Goal: Navigation & Orientation: Find specific page/section

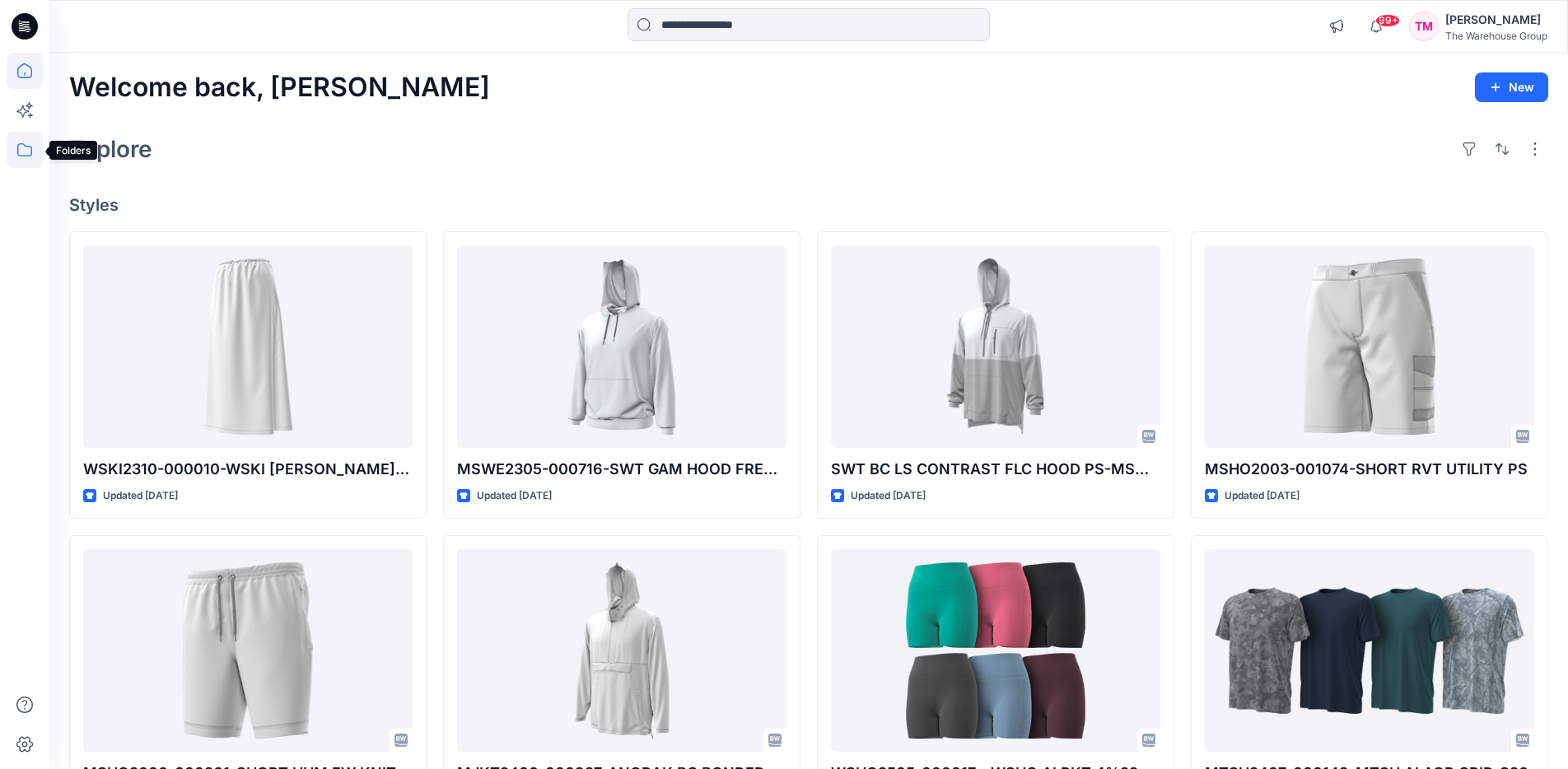
click at [25, 152] on icon at bounding box center [24, 150] width 36 height 36
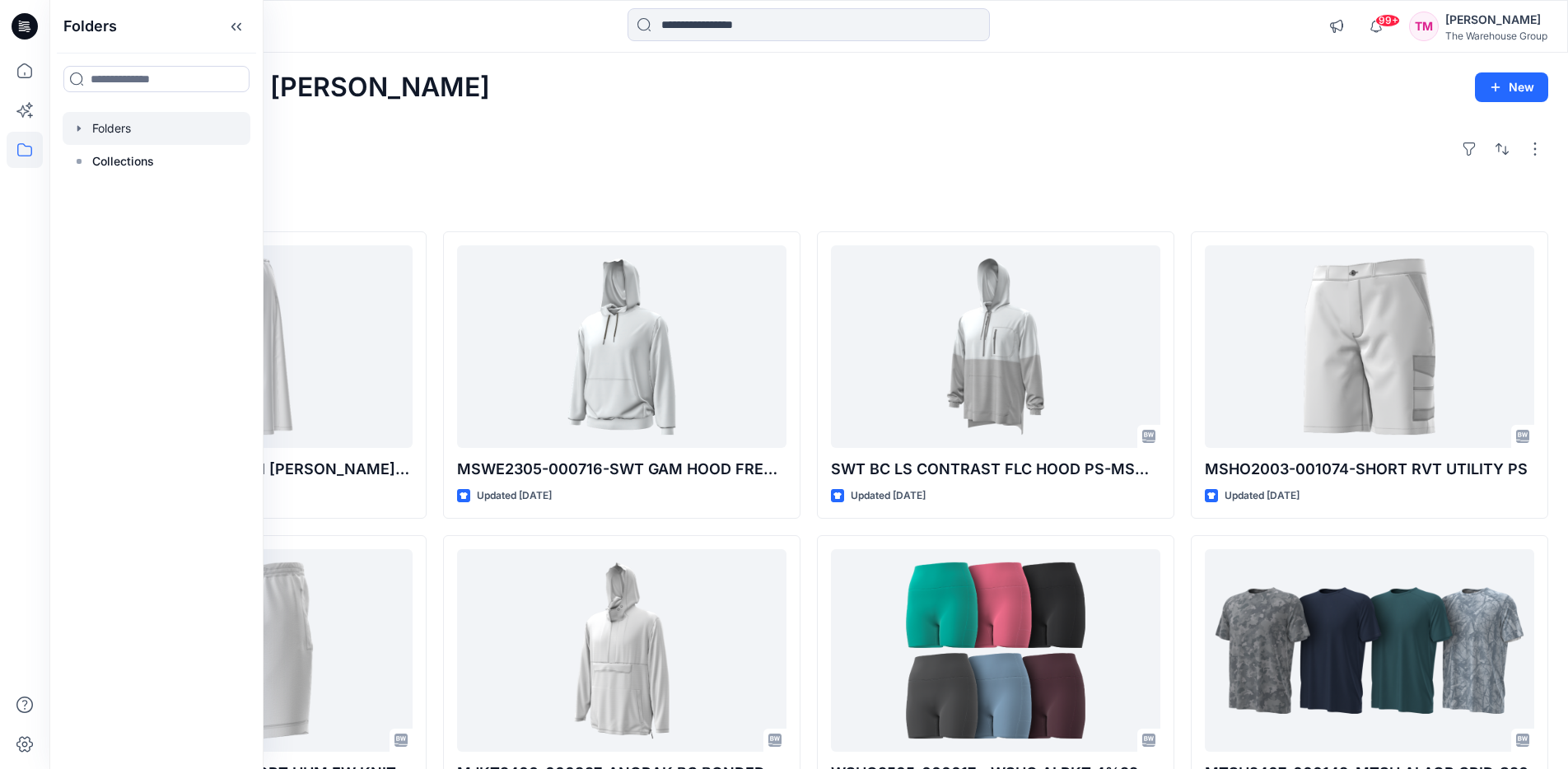
click at [114, 134] on div at bounding box center [156, 128] width 188 height 33
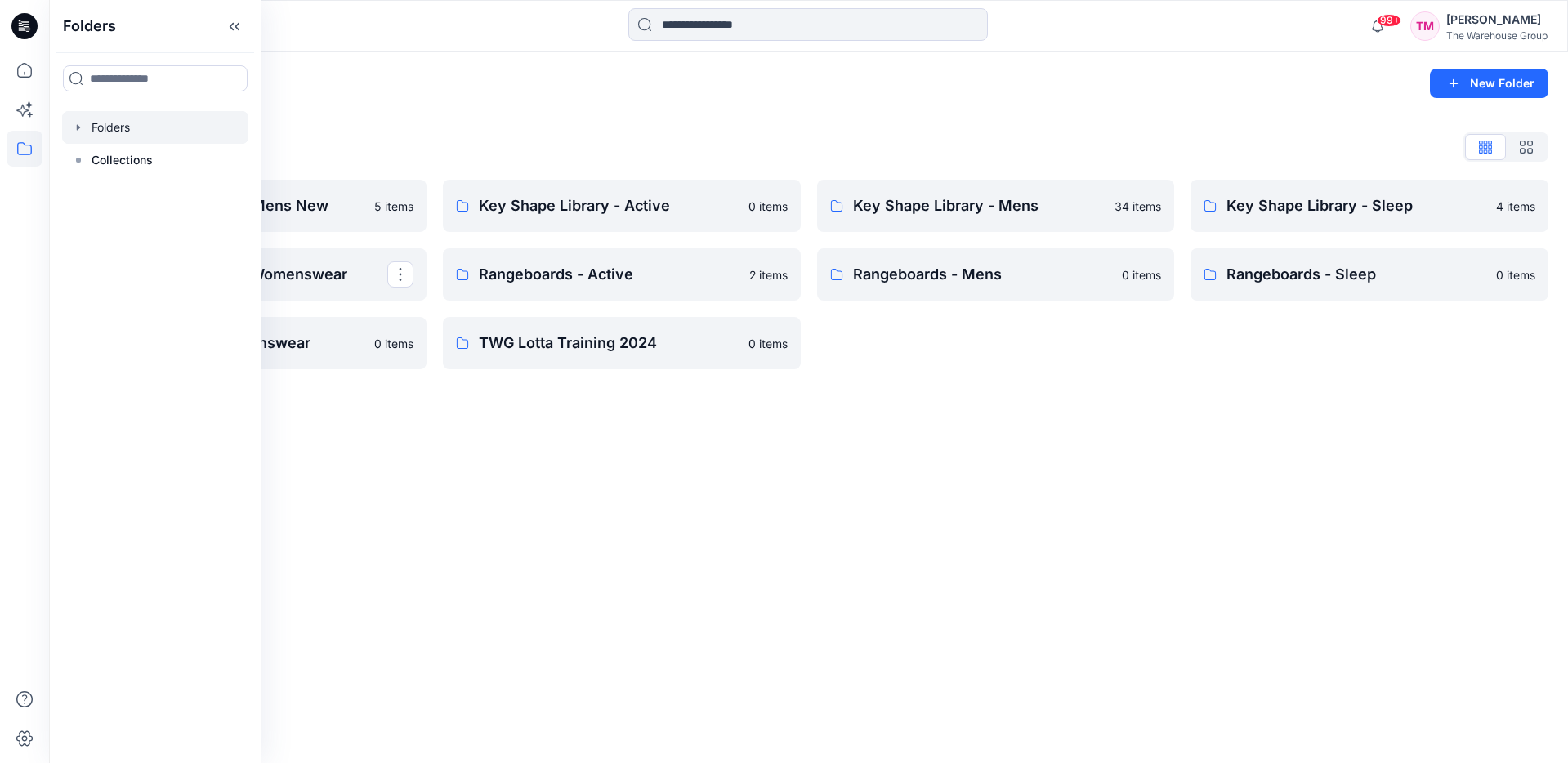
click at [483, 546] on div "Folders New Folder Folders List AW26 Development Mens New 5 items Key Shape Lib…" at bounding box center [808, 407] width 1519 height 711
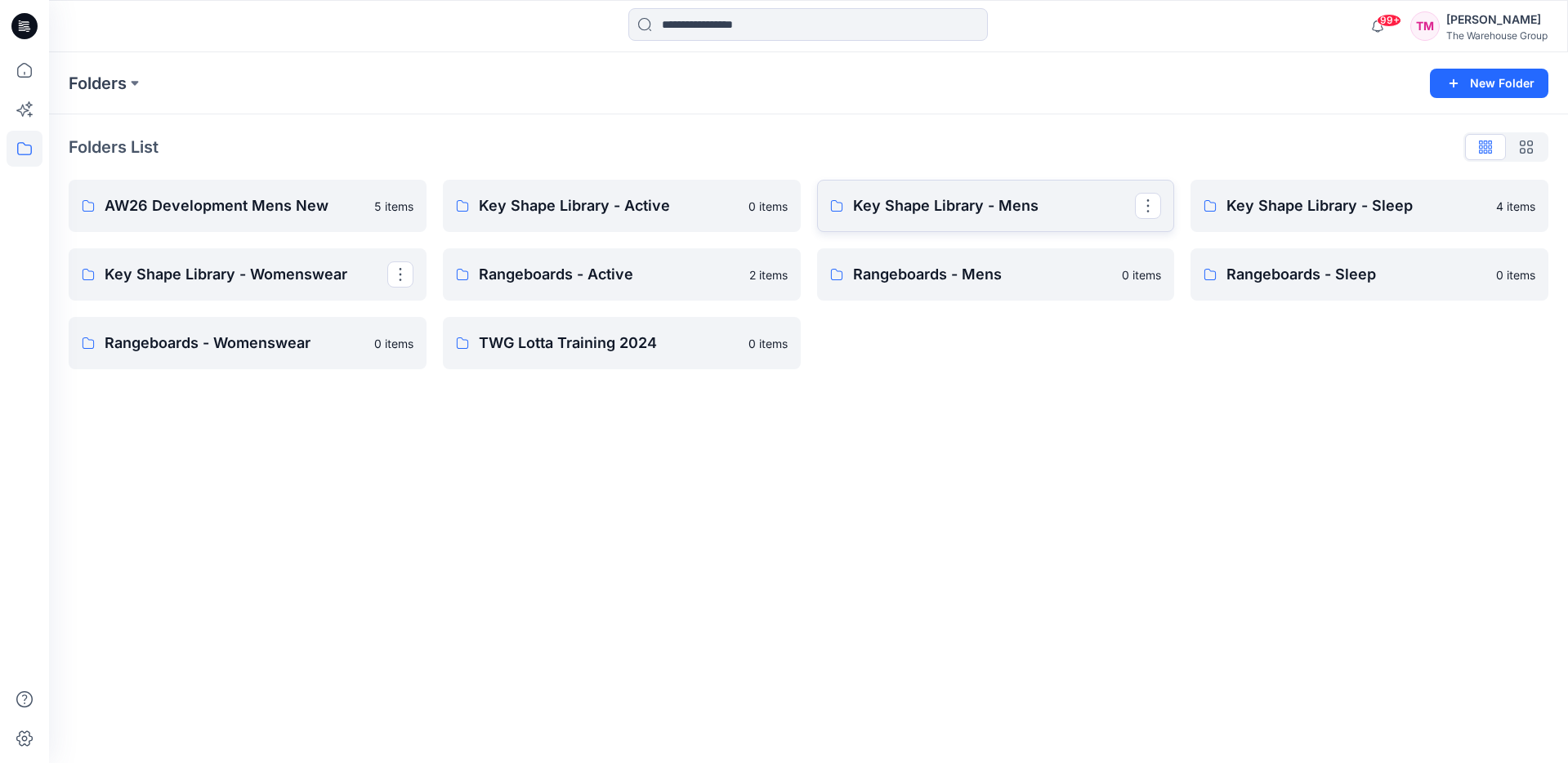
click at [1007, 219] on link "Key Shape Library - Mens" at bounding box center [996, 206] width 358 height 52
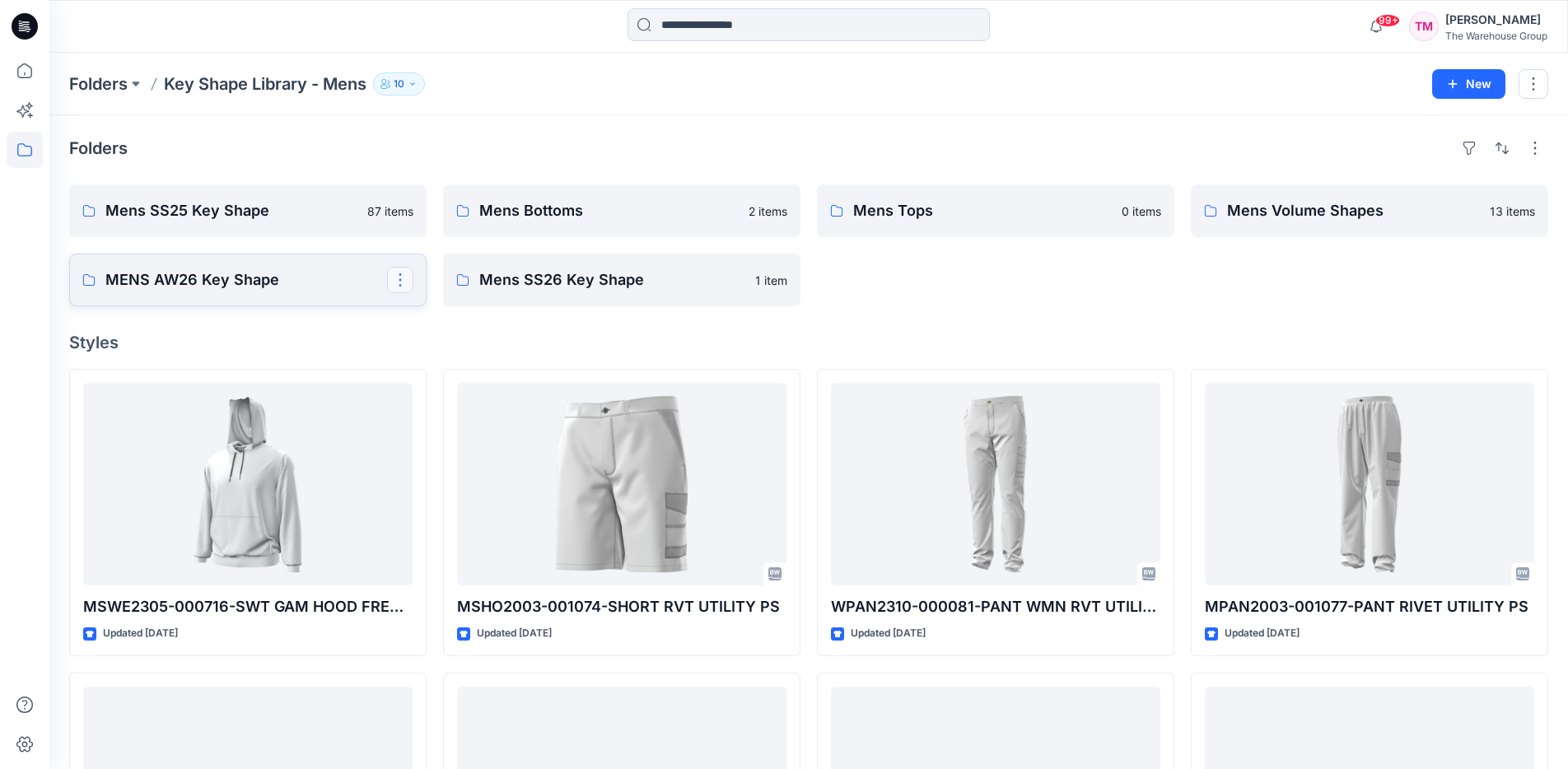
click at [406, 285] on button "button" at bounding box center [400, 280] width 26 height 26
click at [444, 387] on p "[PERSON_NAME]" at bounding box center [467, 387] width 93 height 18
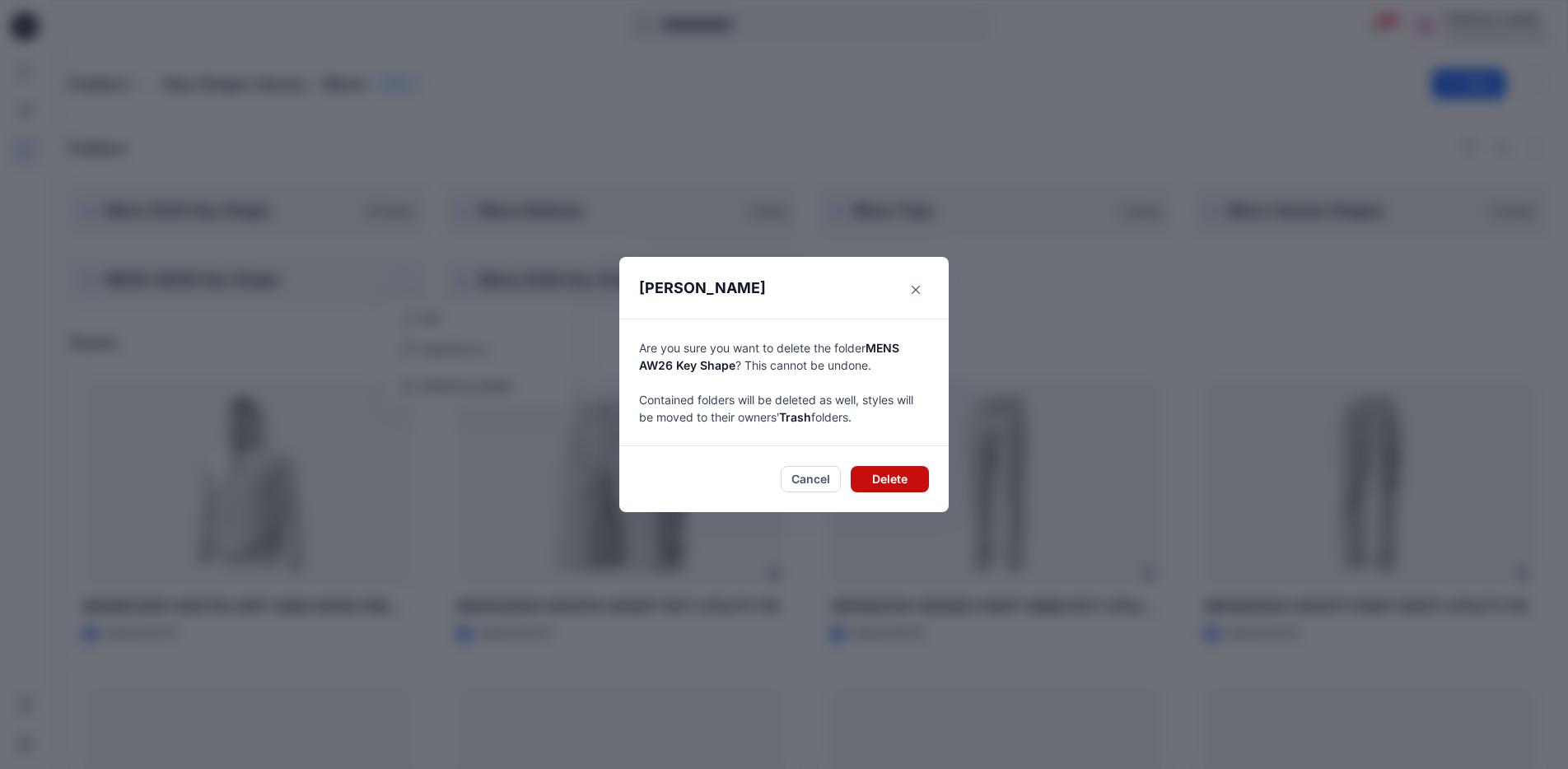
click at [898, 489] on button "Delete" at bounding box center [890, 479] width 78 height 26
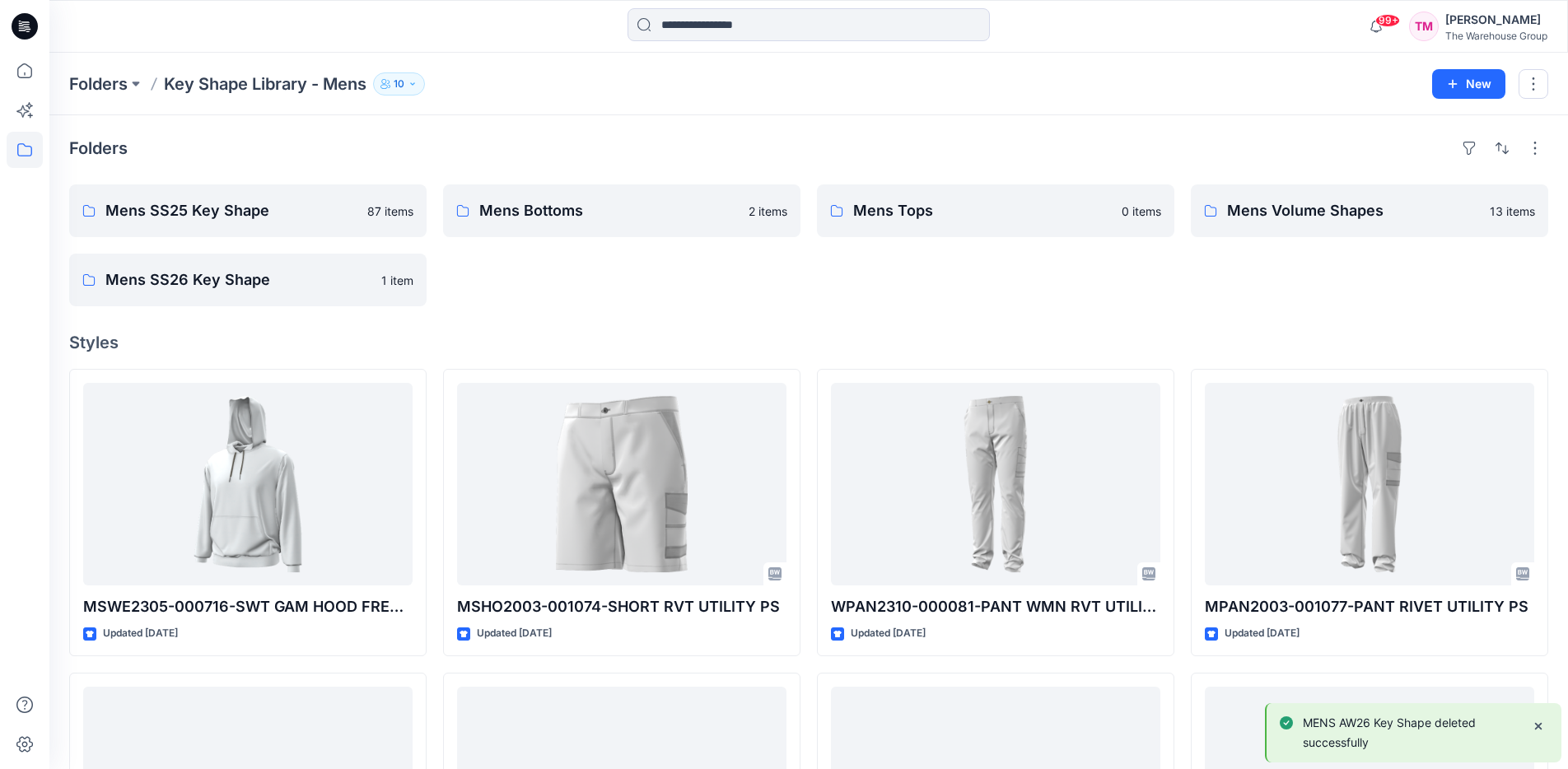
click at [612, 285] on div "Mens Bottoms 2 items" at bounding box center [622, 245] width 358 height 122
click at [275, 282] on p "Mens SS26 Key Shape" at bounding box center [247, 280] width 282 height 23
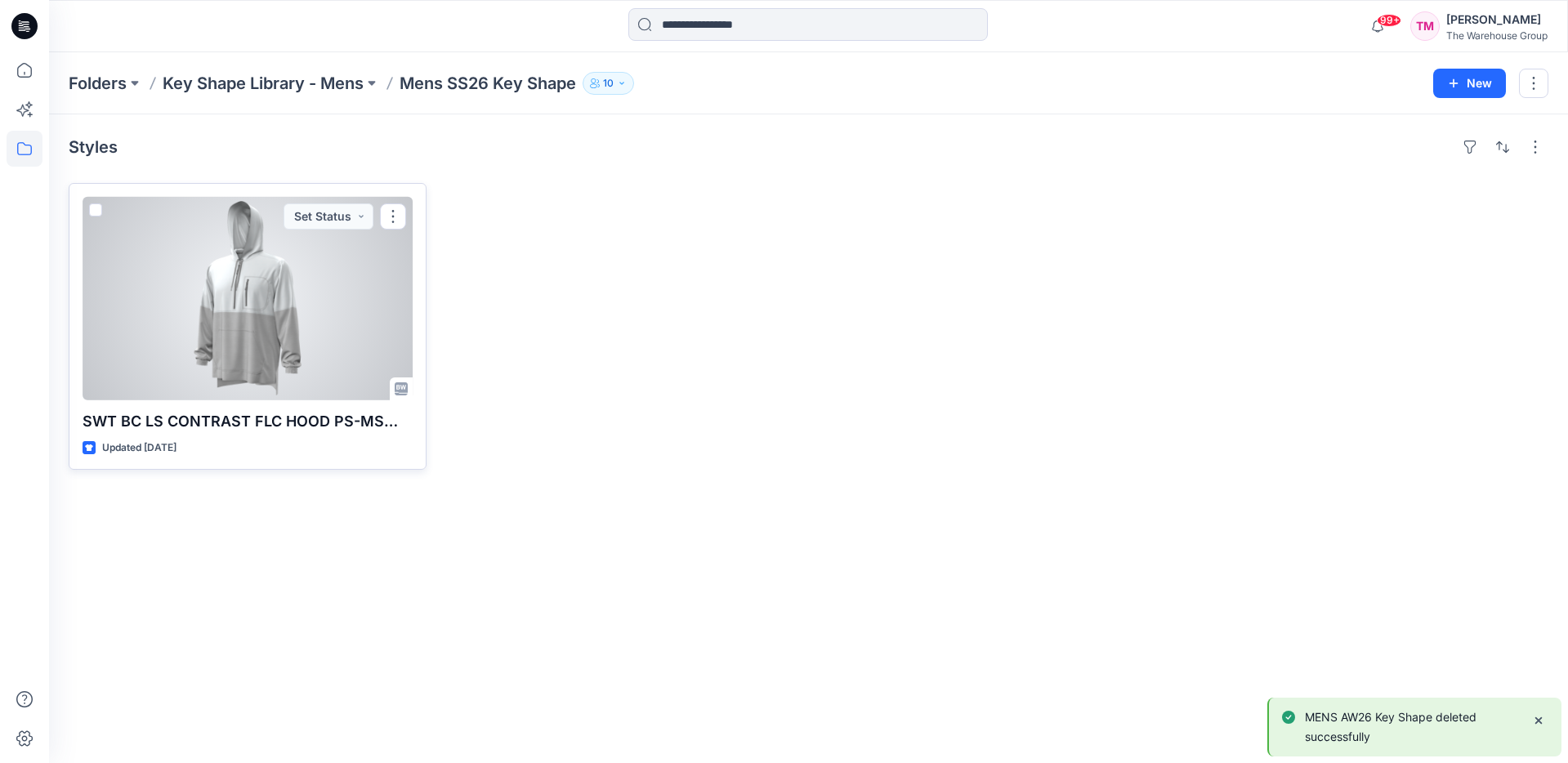
click at [94, 209] on span at bounding box center [95, 210] width 13 height 13
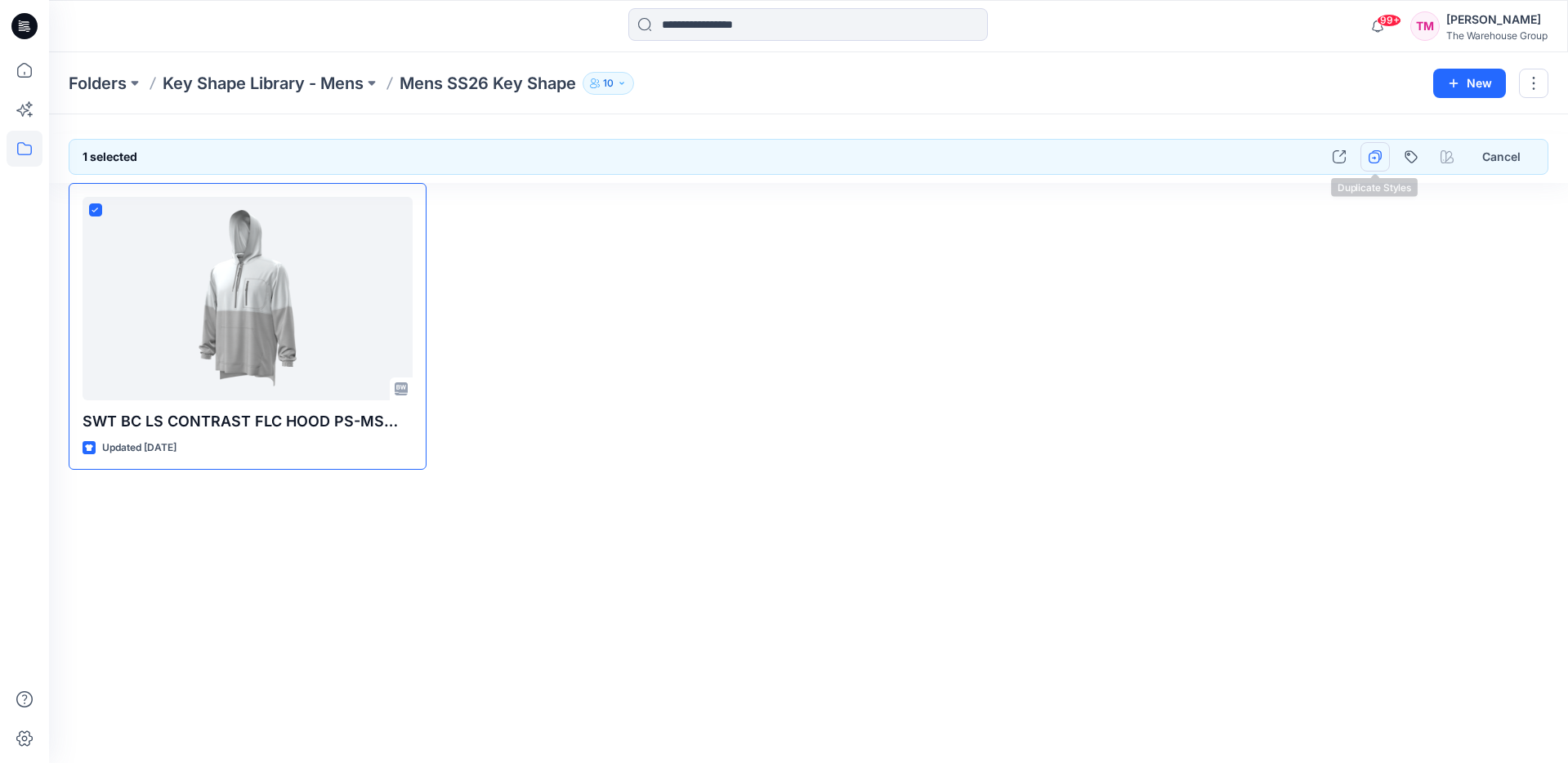
click at [1377, 163] on icon "button" at bounding box center [1375, 156] width 13 height 13
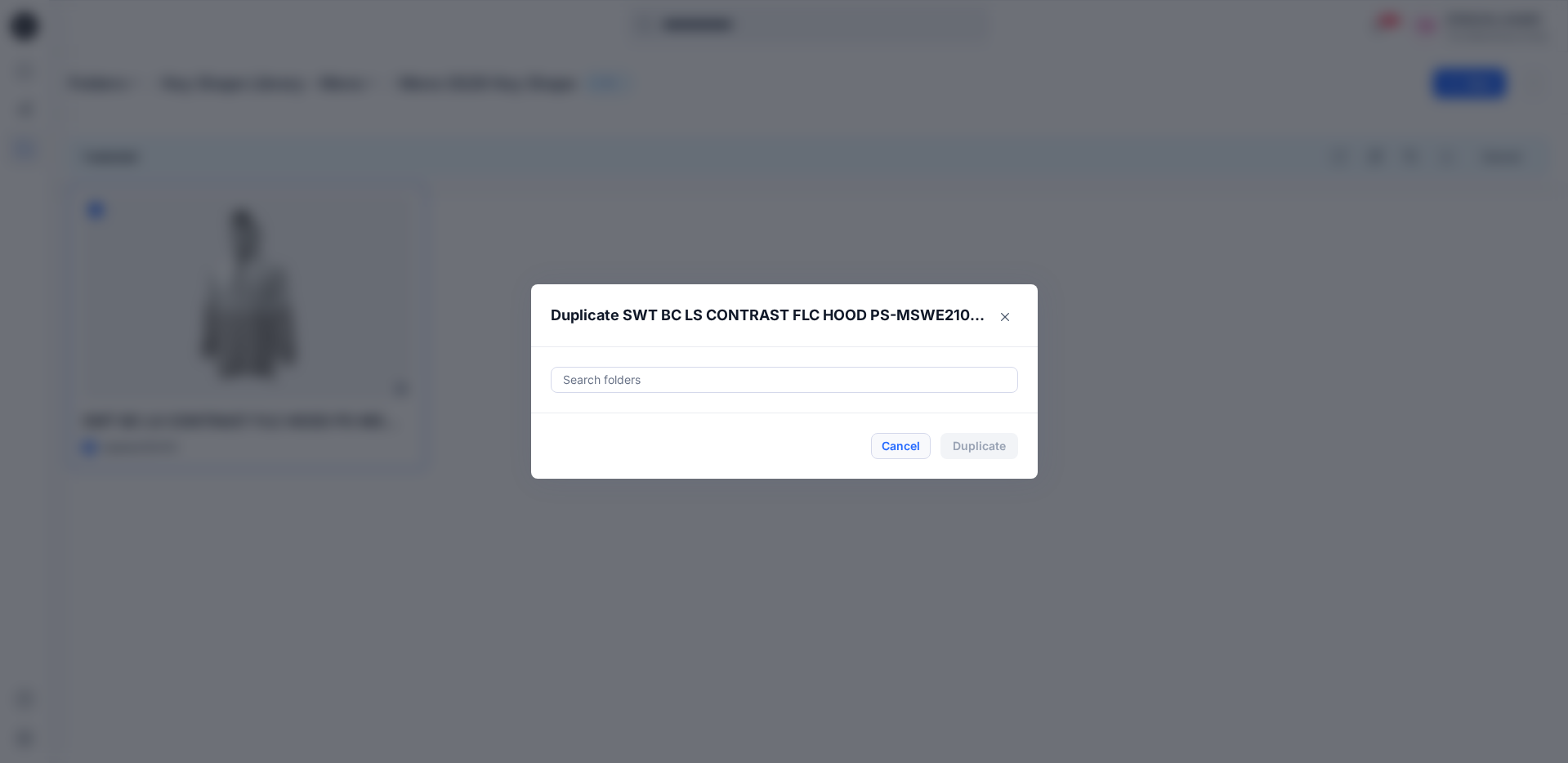
click at [865, 449] on div "Cancel Duplicate" at bounding box center [784, 447] width 468 height 26
click at [881, 447] on button "Cancel" at bounding box center [901, 447] width 59 height 26
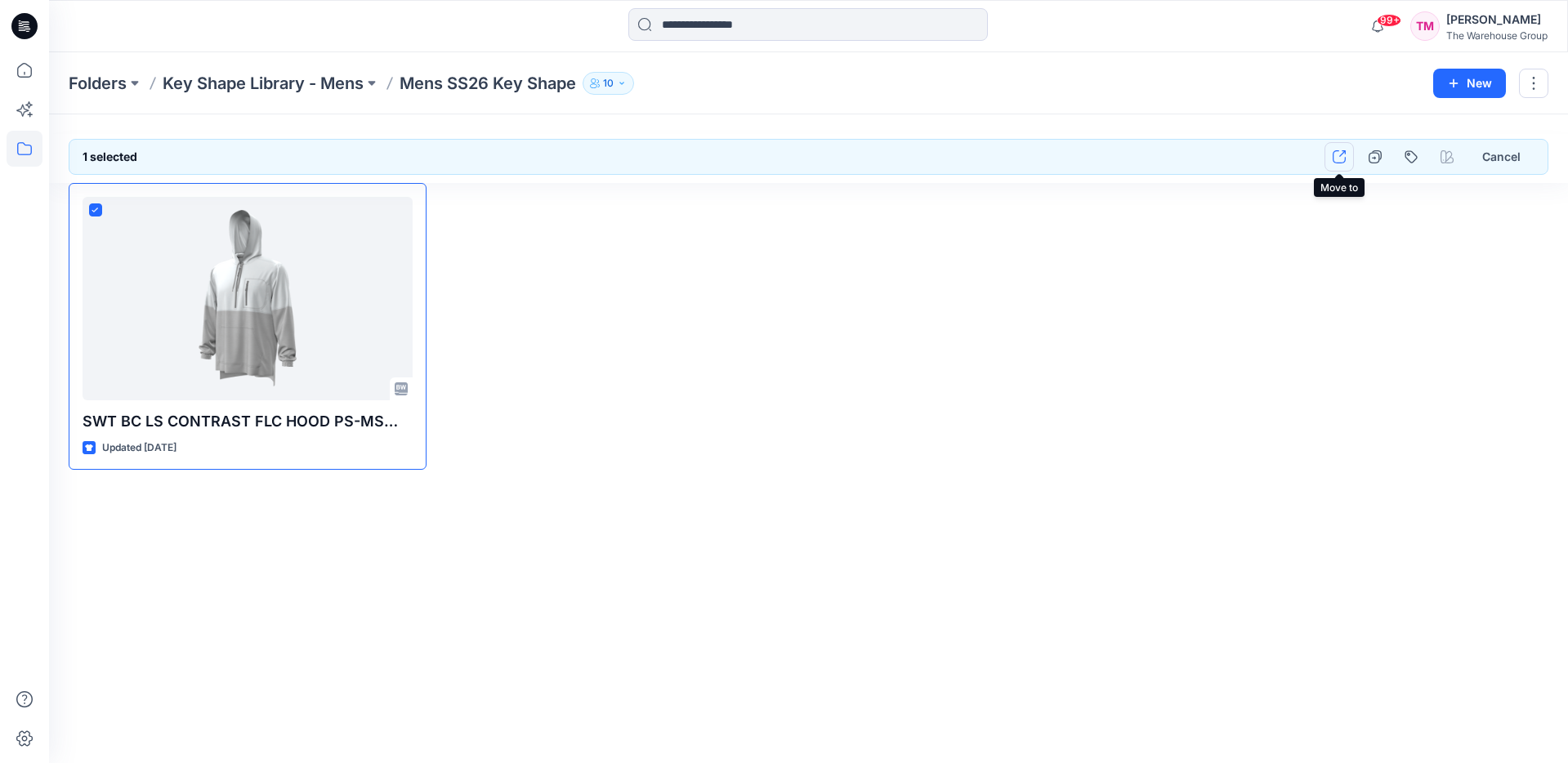
click at [1344, 156] on icon "button" at bounding box center [1339, 156] width 13 height 13
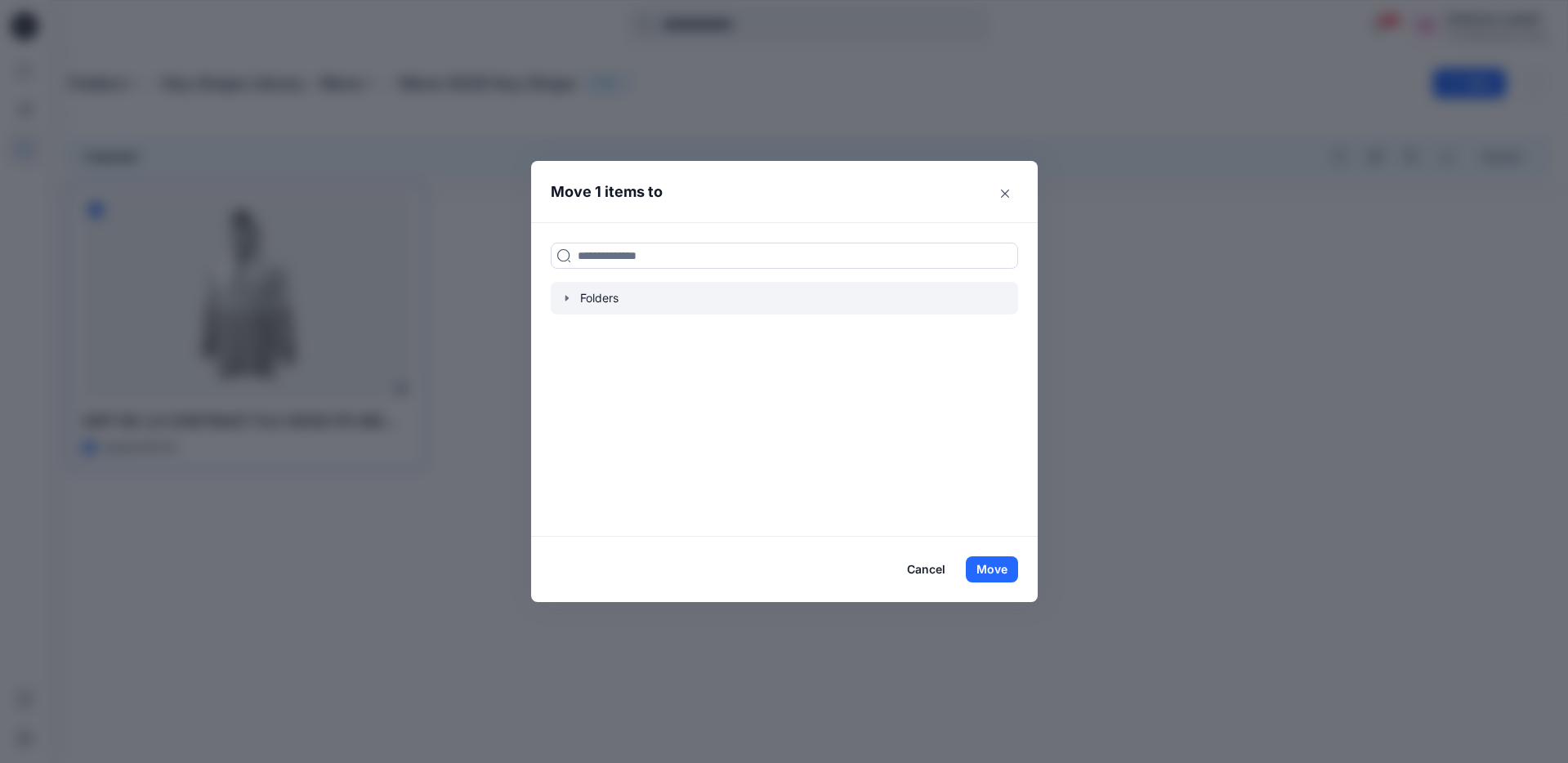
click at [568, 302] on icon "button" at bounding box center [566, 298] width 13 height 13
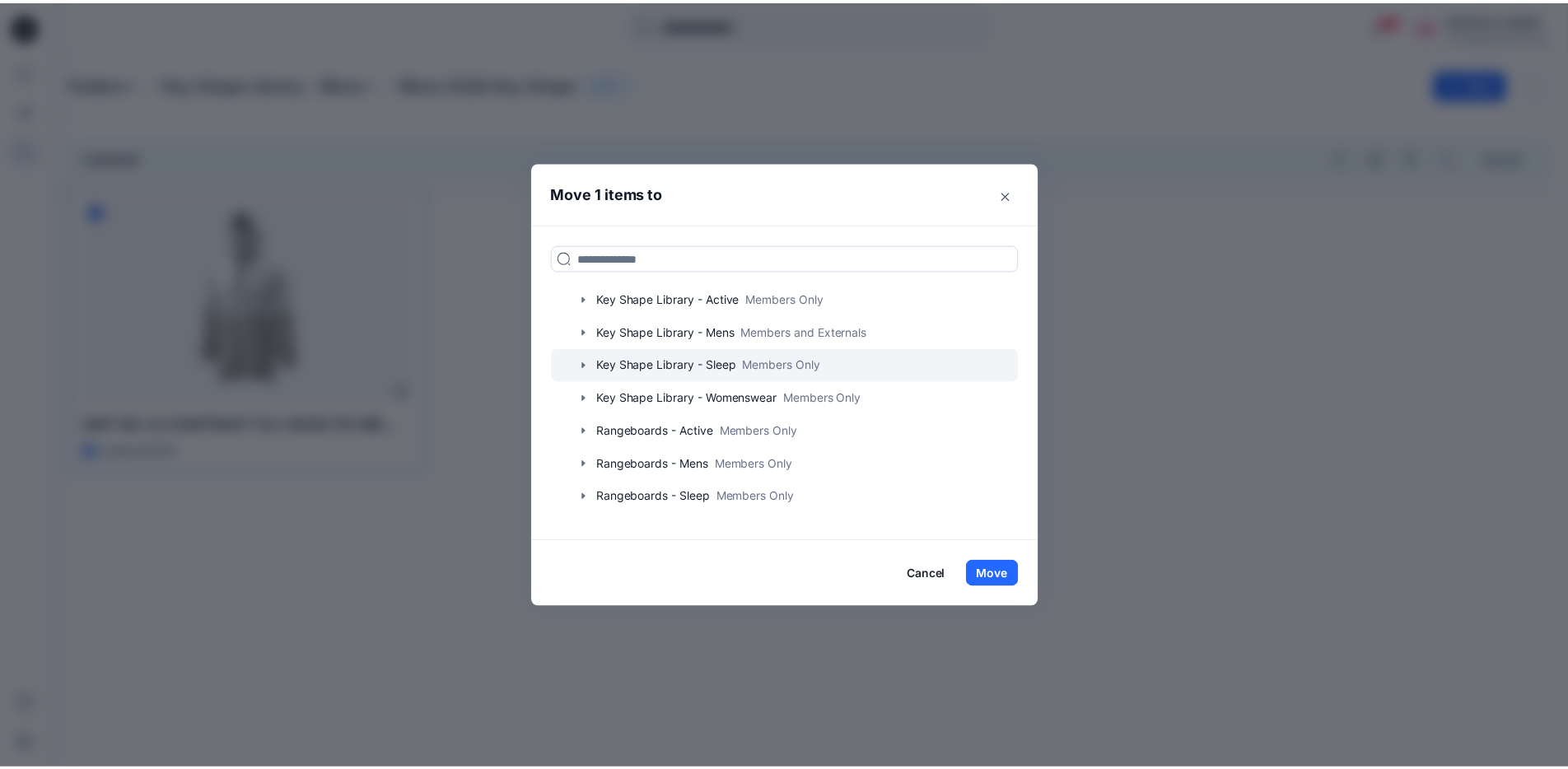
scroll to position [64, 0]
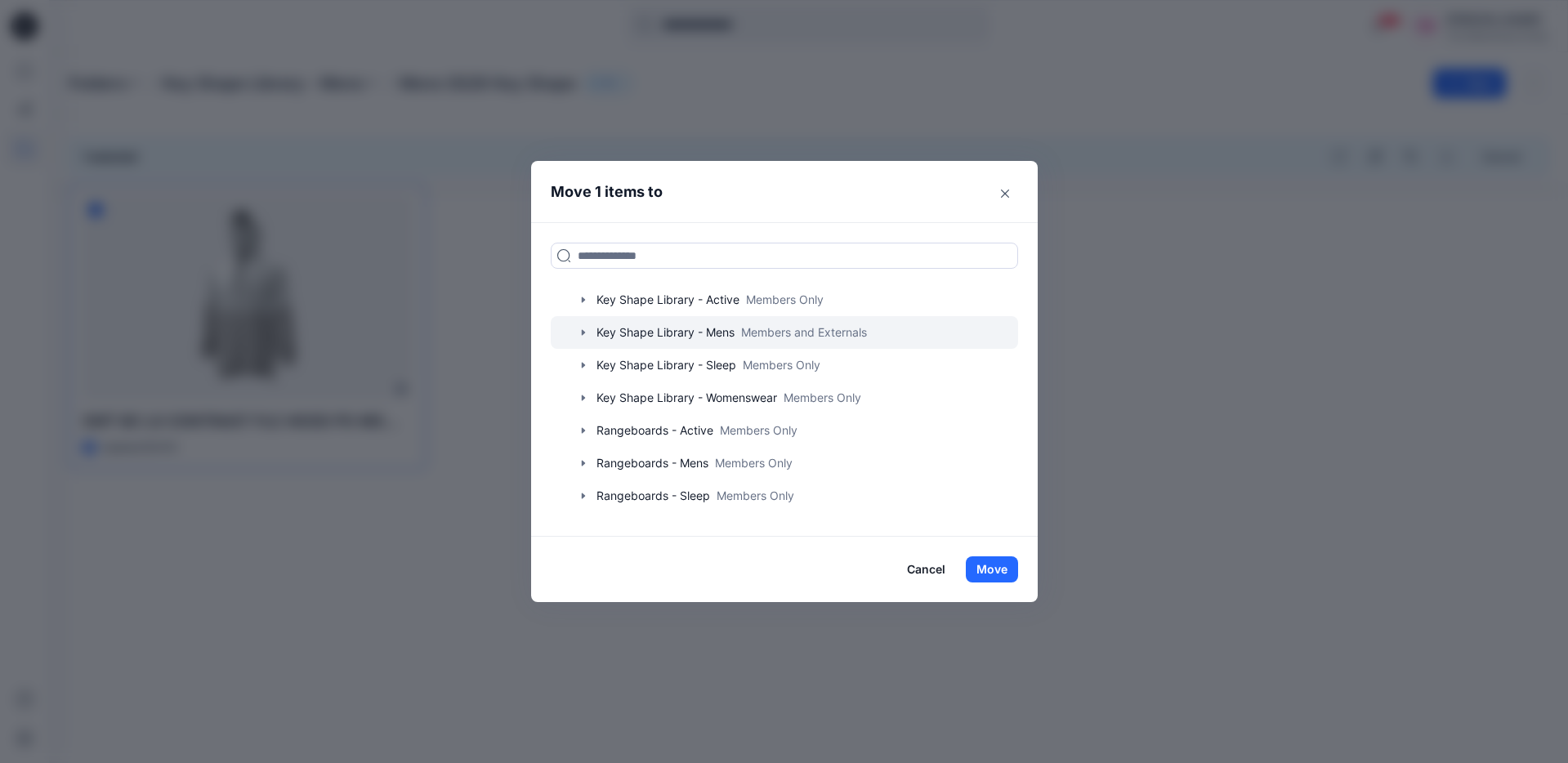
click at [583, 333] on icon "button" at bounding box center [583, 332] width 3 height 6
click at [670, 333] on div at bounding box center [784, 332] width 468 height 32
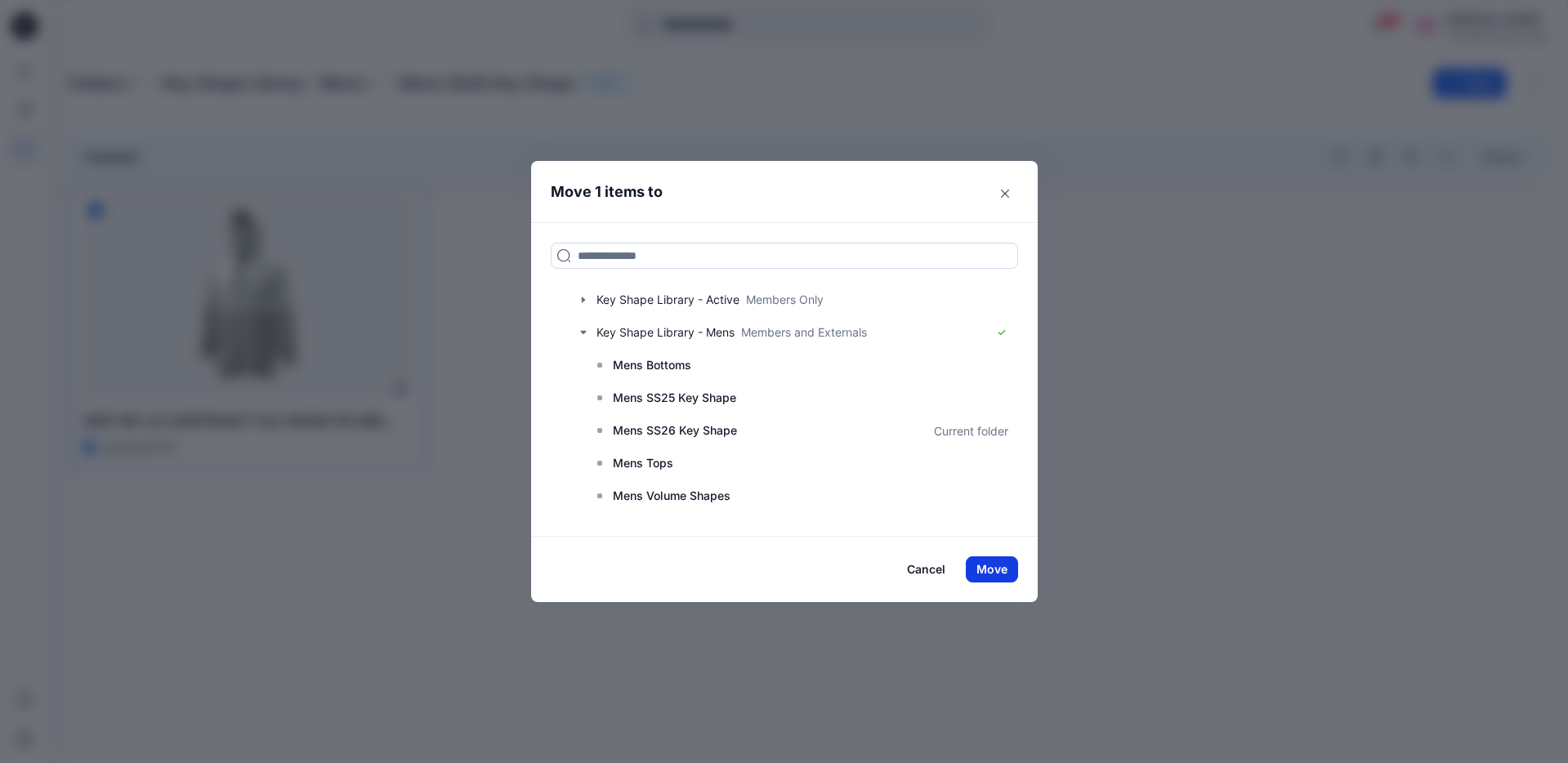
click at [998, 572] on button "Move" at bounding box center [992, 570] width 52 height 26
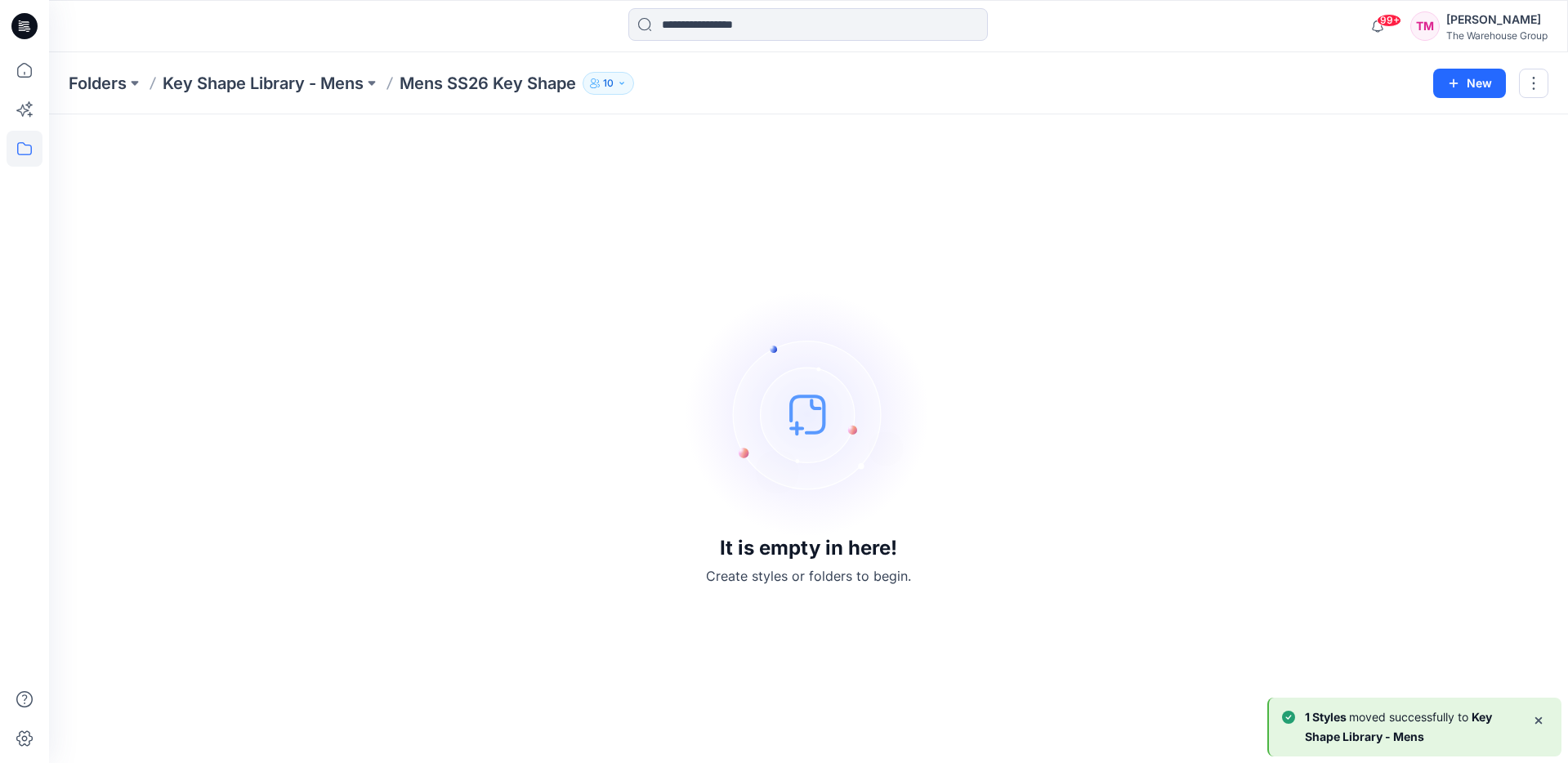
click at [343, 83] on p "Key Shape Library - Mens" at bounding box center [263, 83] width 201 height 23
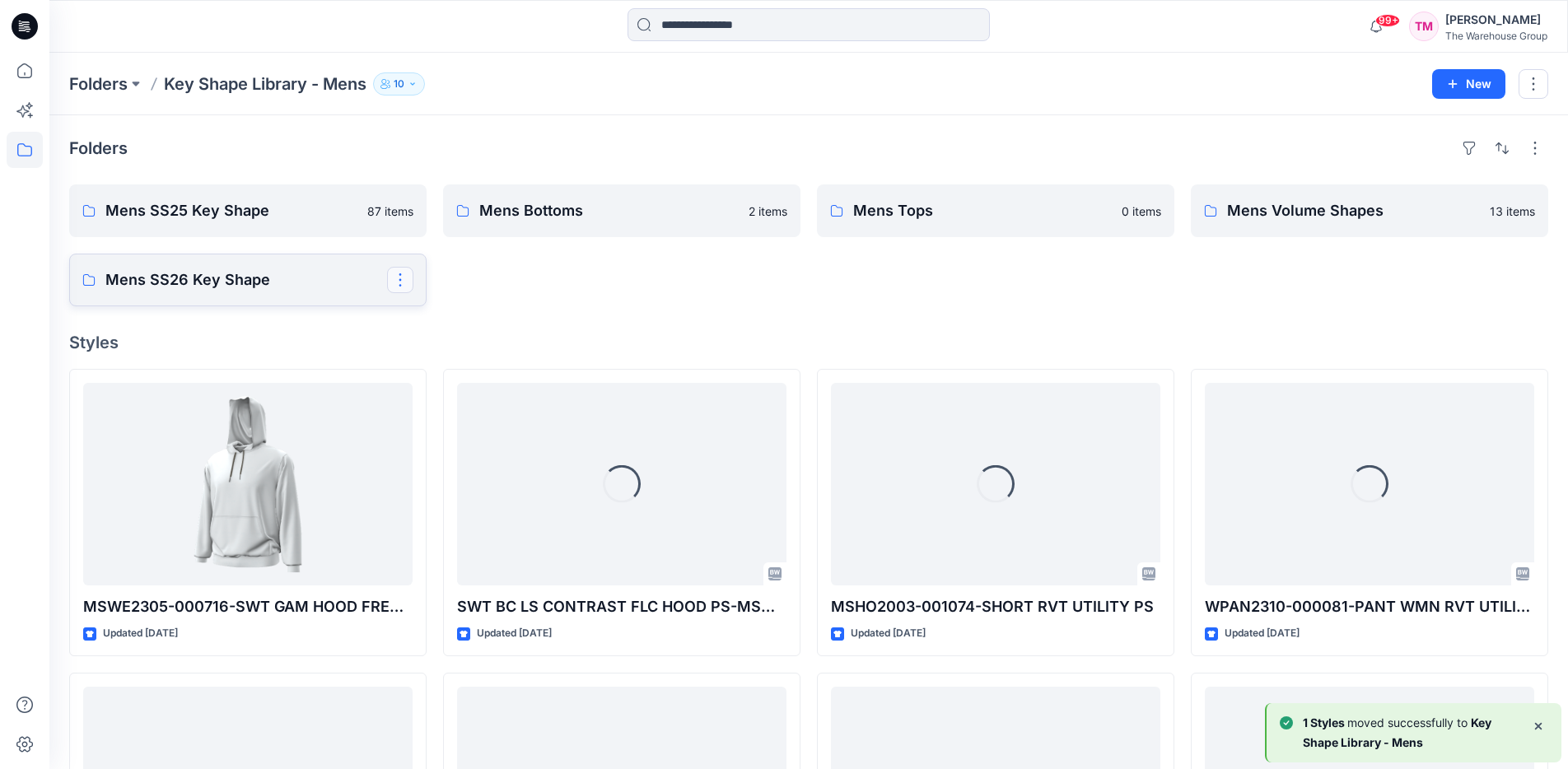
click at [401, 271] on button "button" at bounding box center [400, 280] width 26 height 26
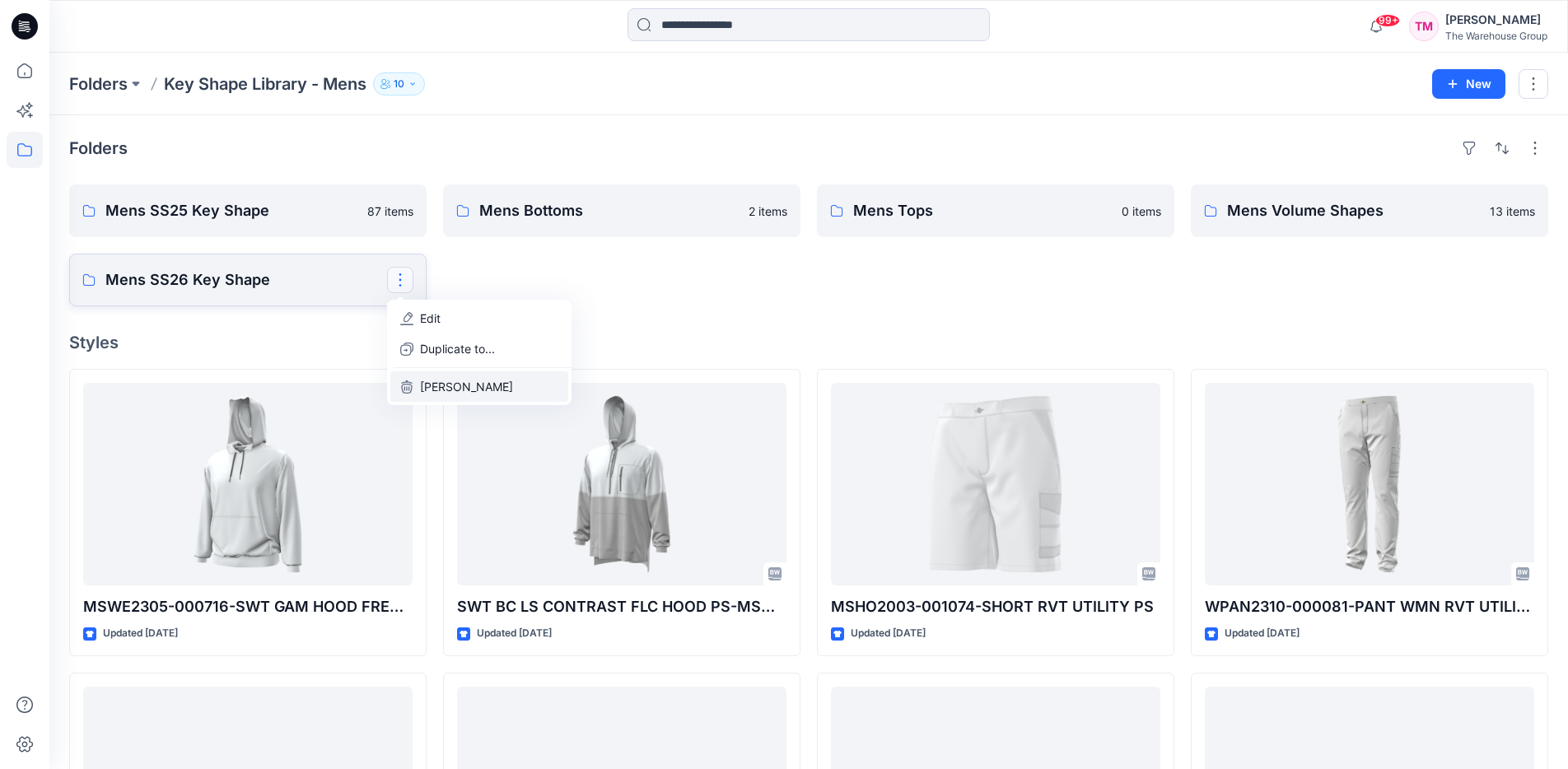
click at [436, 381] on p "[PERSON_NAME]" at bounding box center [467, 387] width 93 height 18
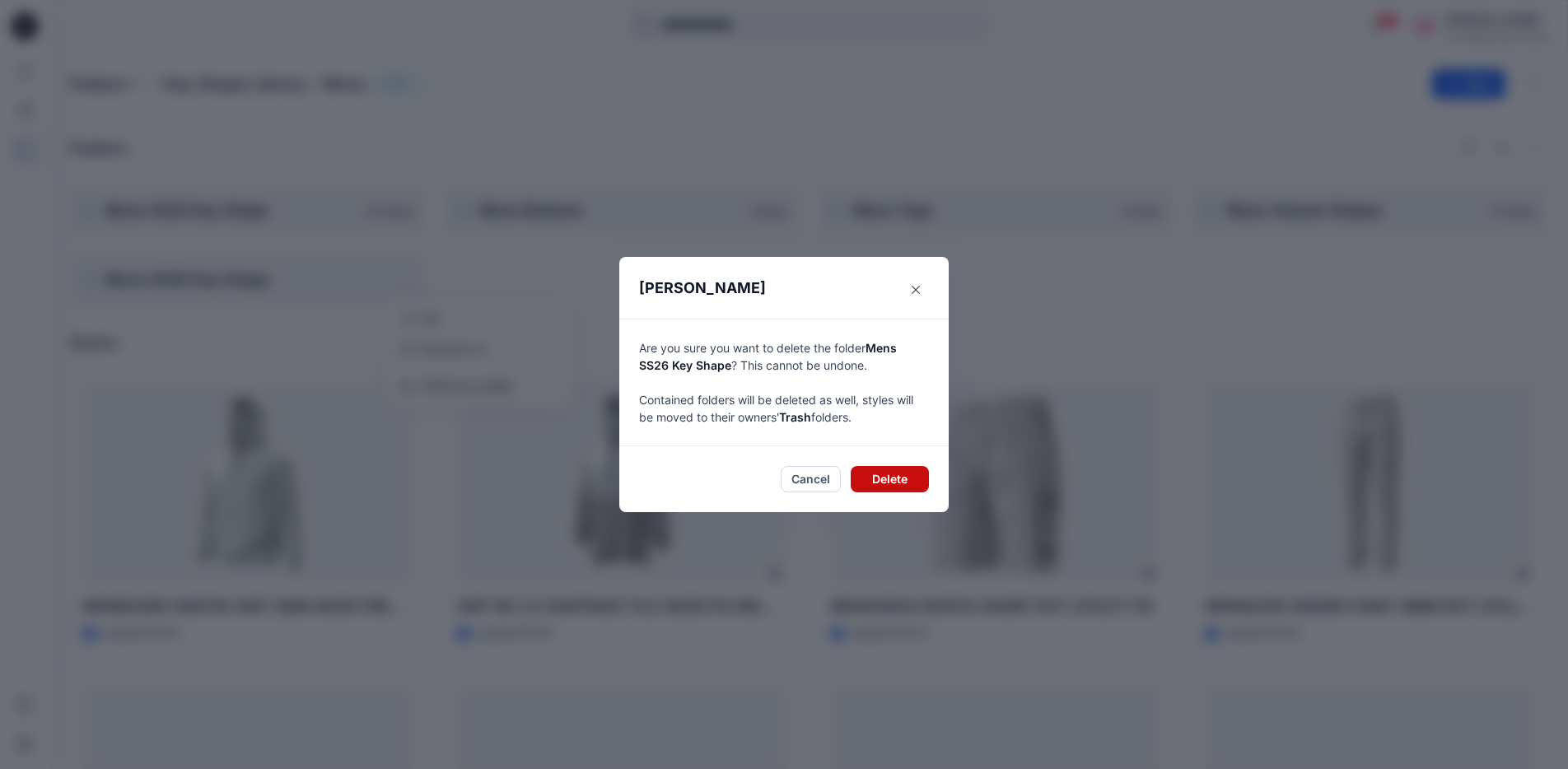
click at [864, 484] on button "Delete" at bounding box center [890, 479] width 78 height 26
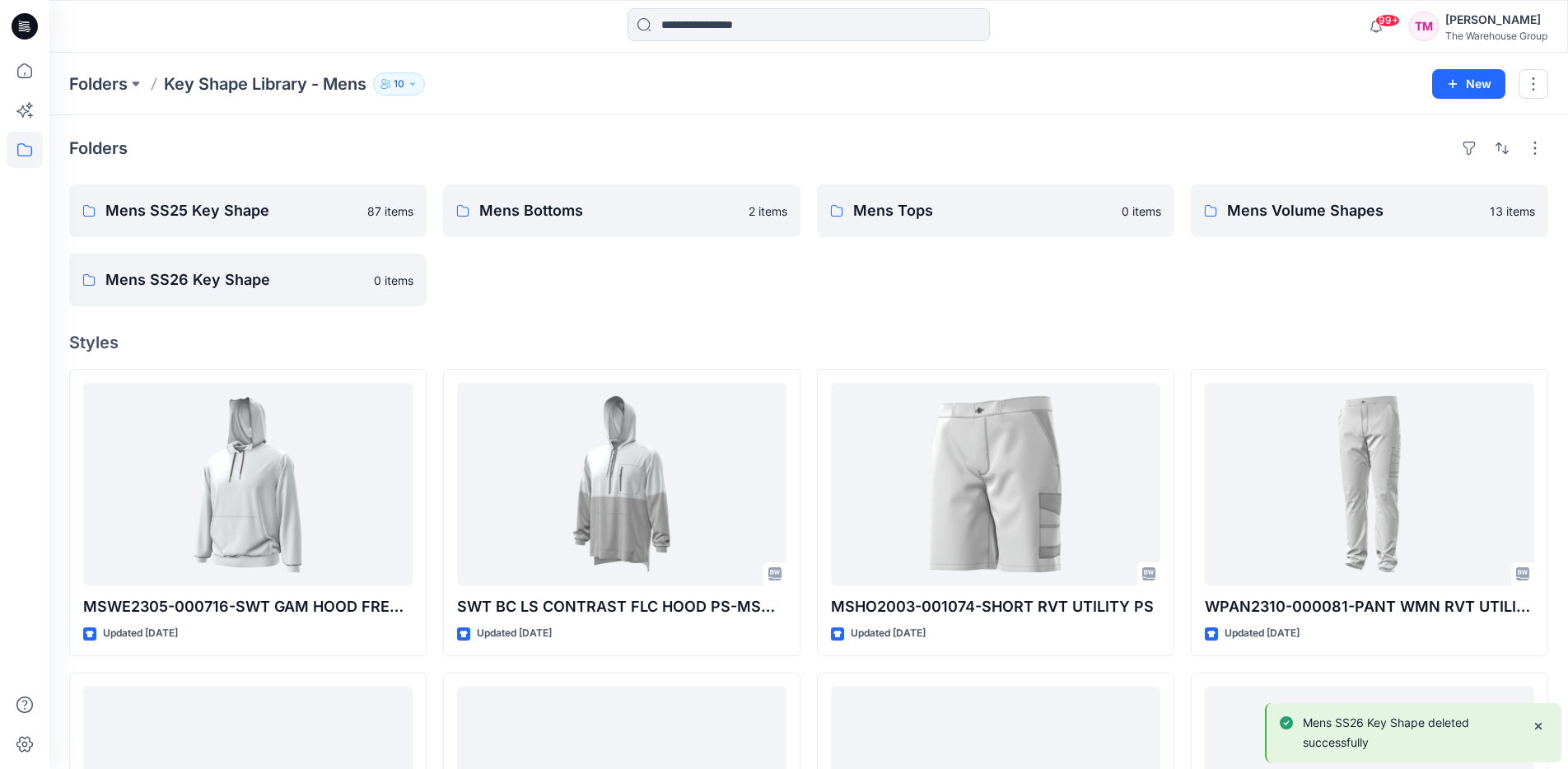
click at [582, 285] on div "Mens Bottoms 2 items" at bounding box center [622, 245] width 358 height 122
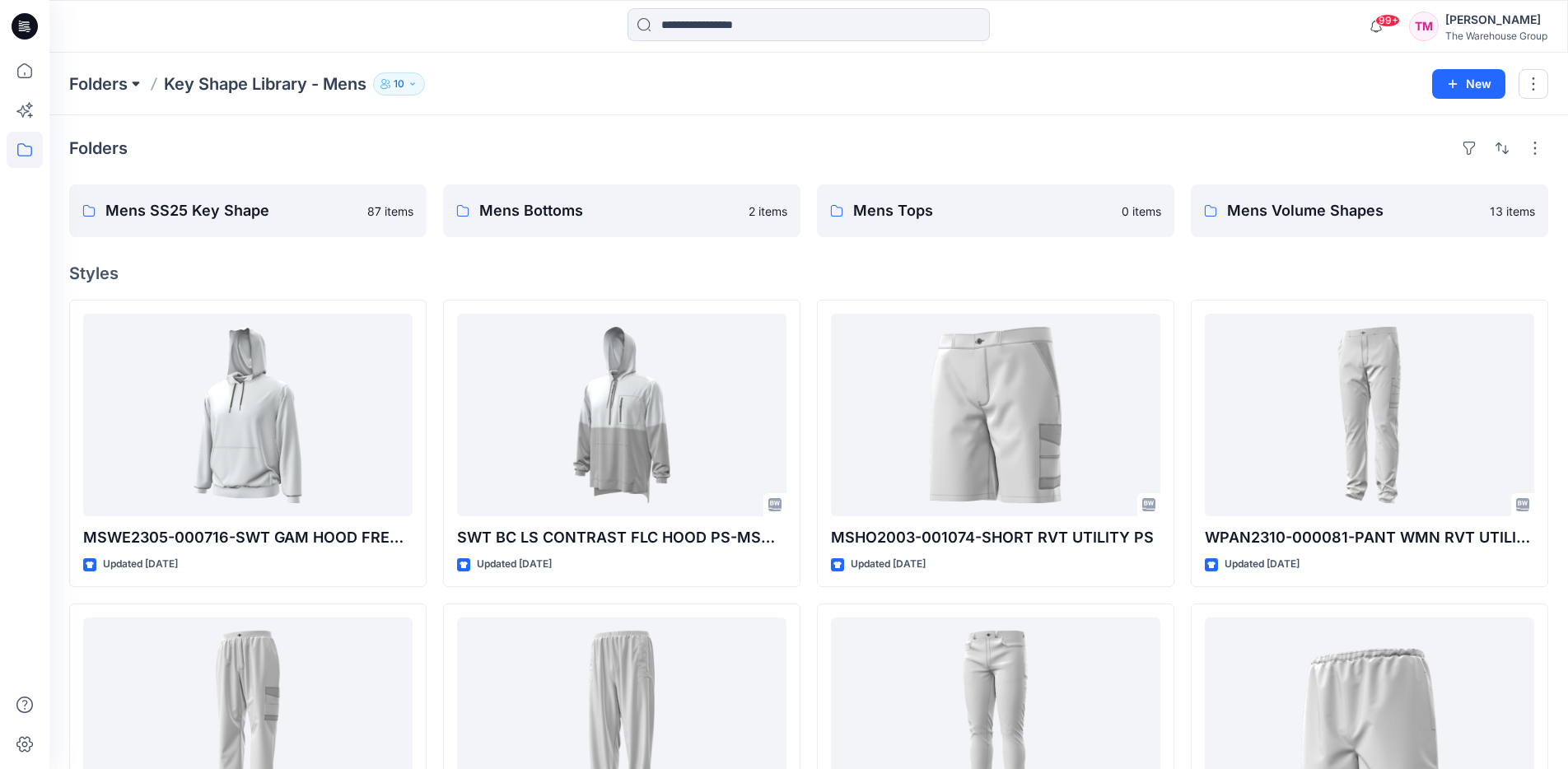
drag, startPoint x: 136, startPoint y: 94, endPoint x: 142, endPoint y: 87, distance: 9.2
click at [125, 93] on div "Folders Key Shape Library - Mens 10" at bounding box center [744, 84] width 1350 height 23
click at [142, 87] on button at bounding box center [136, 84] width 17 height 23
click at [292, 211] on p "Mens SS25 Key Shape" at bounding box center [247, 211] width 282 height 23
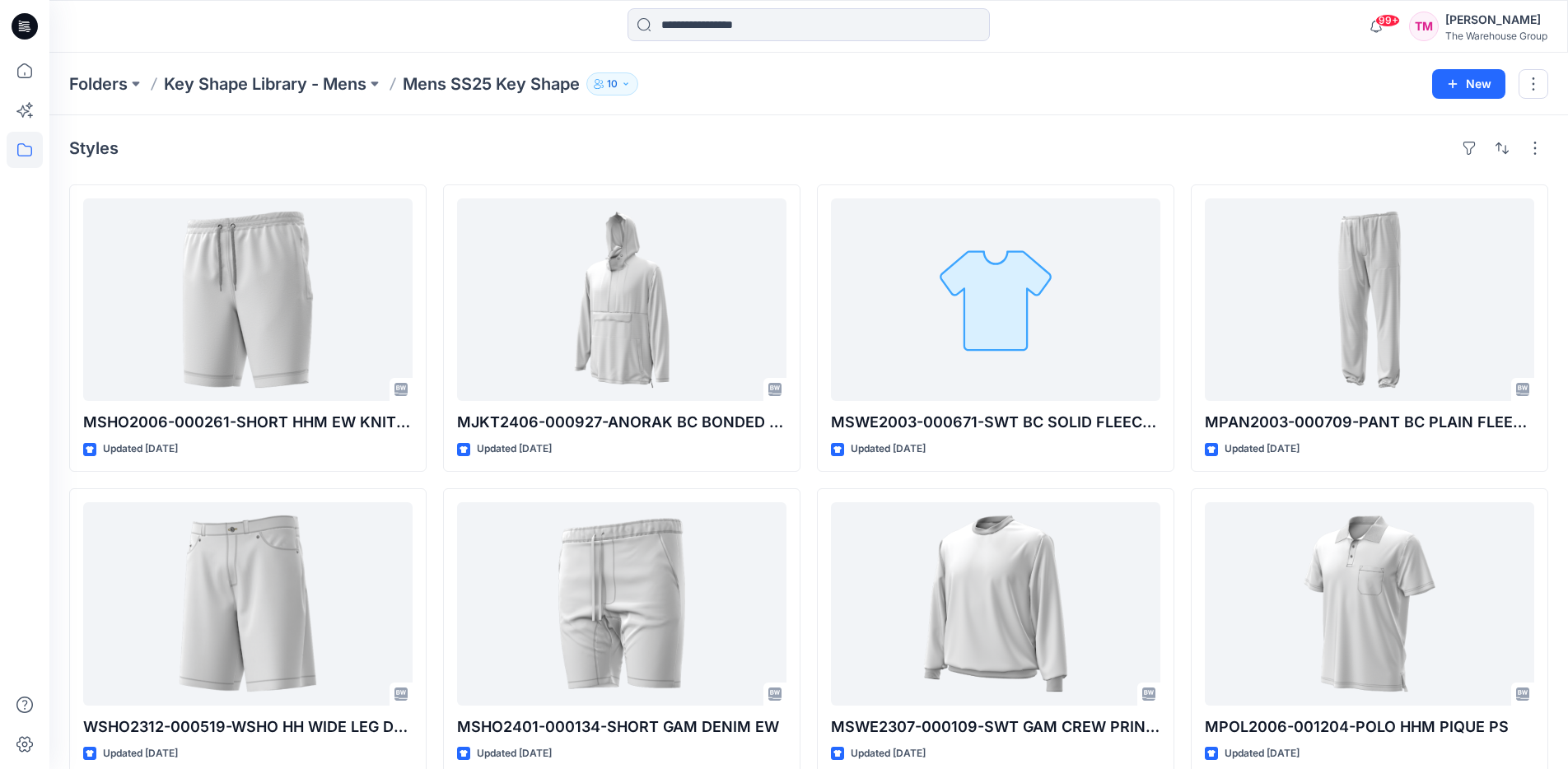
click at [477, 144] on div "Styles" at bounding box center [809, 148] width 1479 height 26
click at [1539, 140] on button "button" at bounding box center [1535, 148] width 26 height 26
drag, startPoint x: 1178, startPoint y: 147, endPoint x: 1095, endPoint y: 171, distance: 86.4
click at [1167, 146] on div "Styles Layout Grid Large Grid Folder View Compact Card Card View Card Info Tags" at bounding box center [809, 148] width 1479 height 26
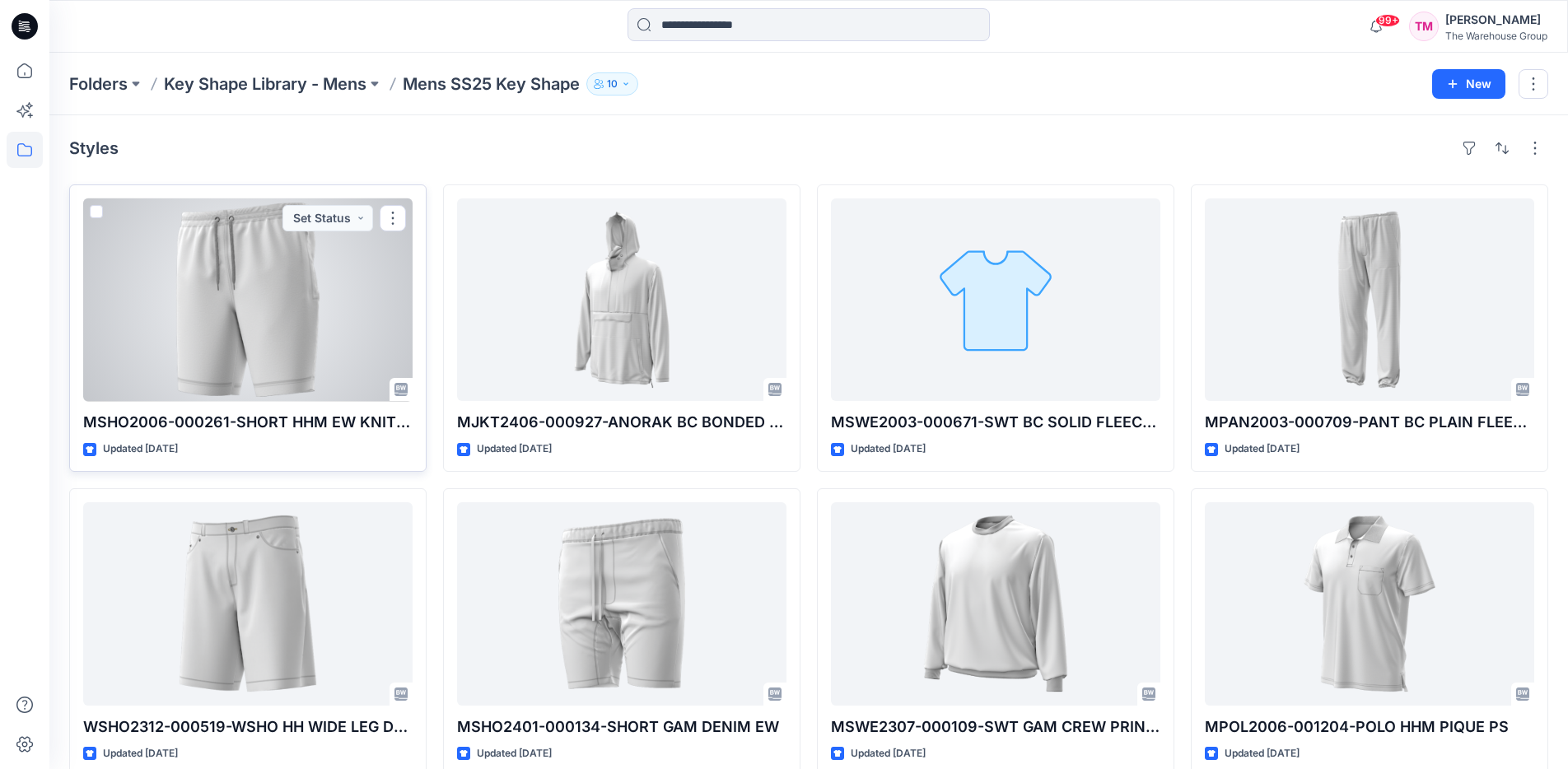
click at [95, 208] on span at bounding box center [96, 211] width 13 height 13
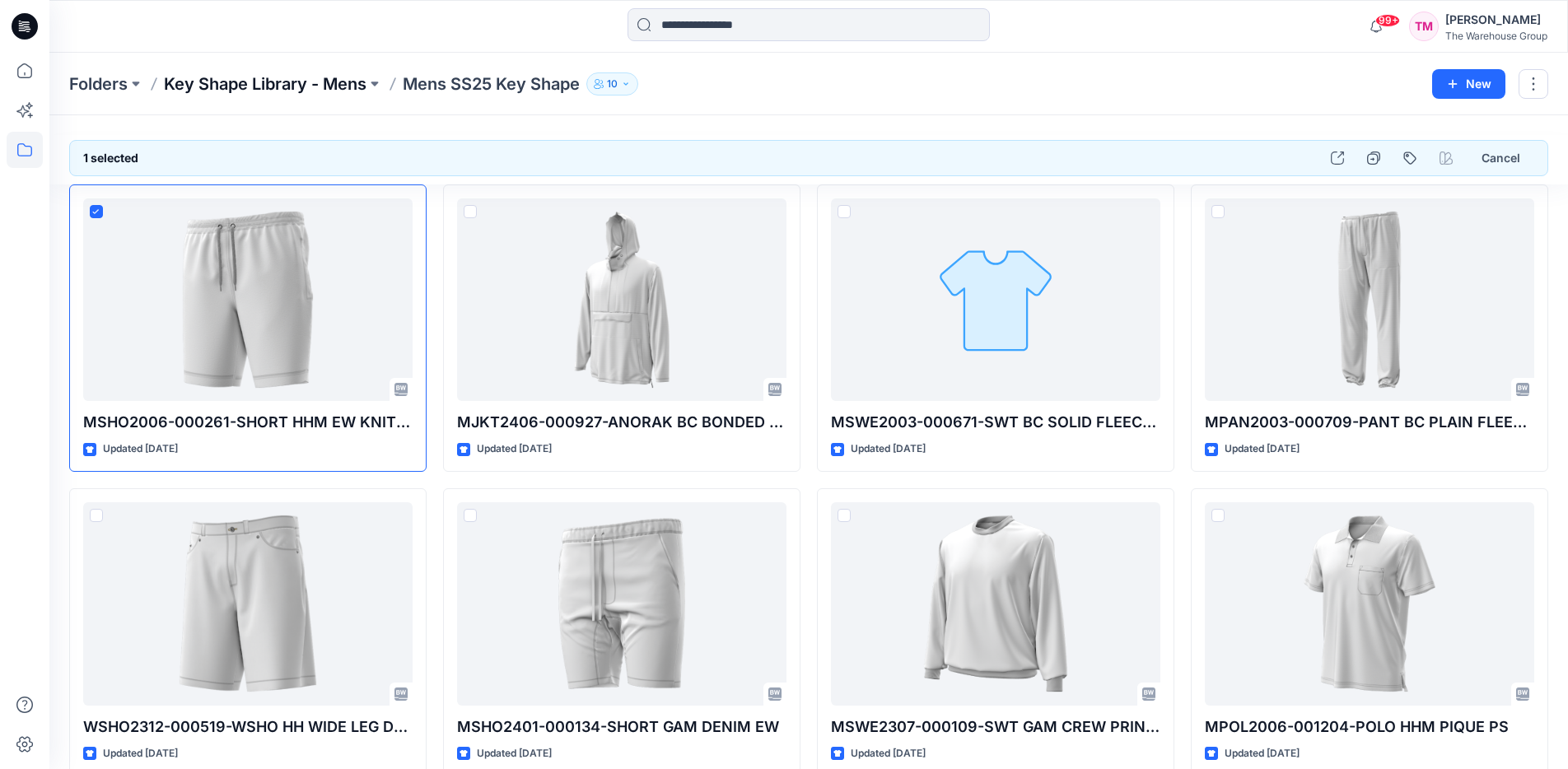
drag, startPoint x: 325, startPoint y: 76, endPoint x: 352, endPoint y: 93, distance: 31.9
click at [352, 93] on p "Key Shape Library - Mens" at bounding box center [265, 84] width 203 height 23
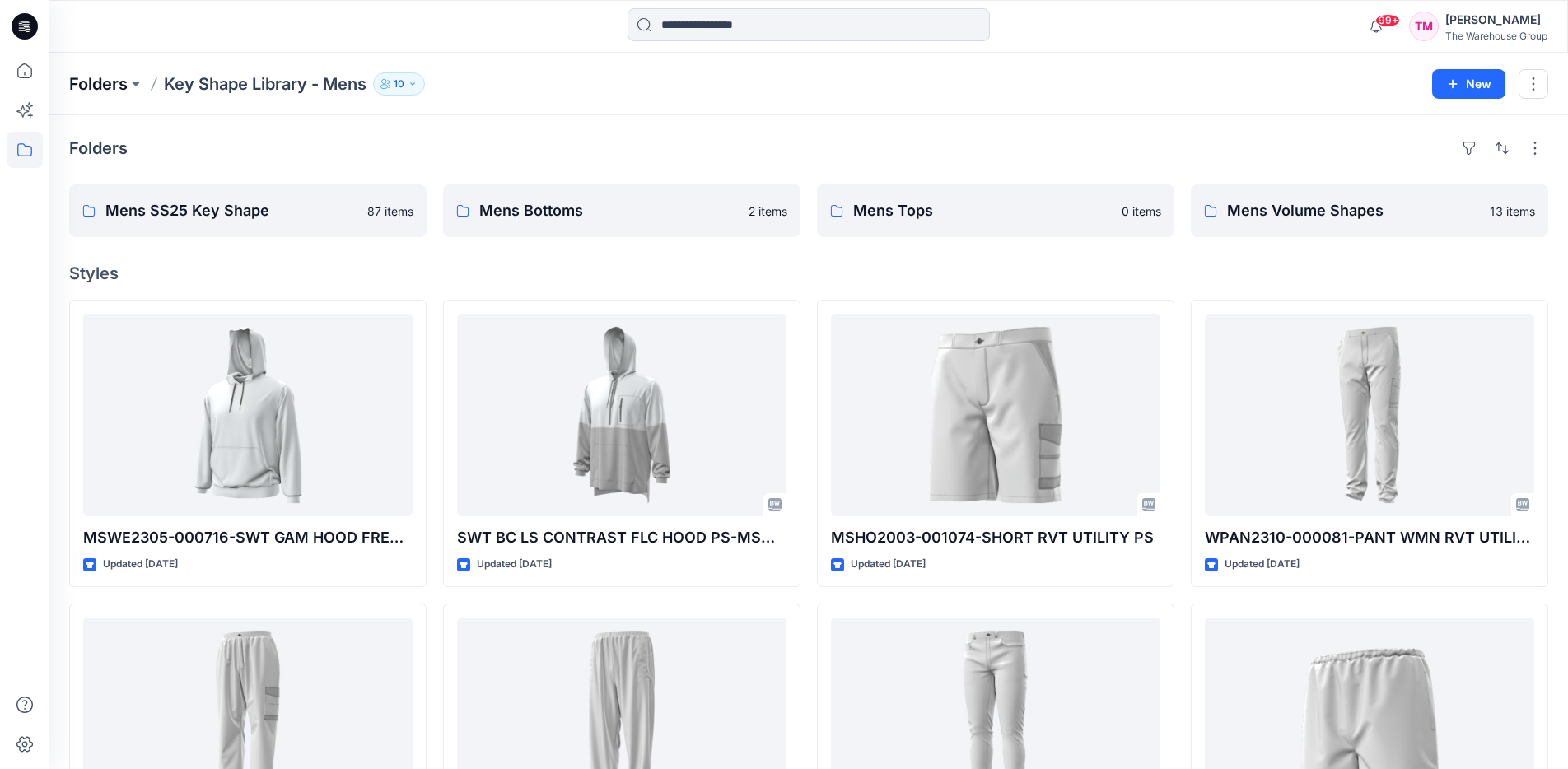
click at [97, 74] on p "Folders" at bounding box center [99, 84] width 58 height 23
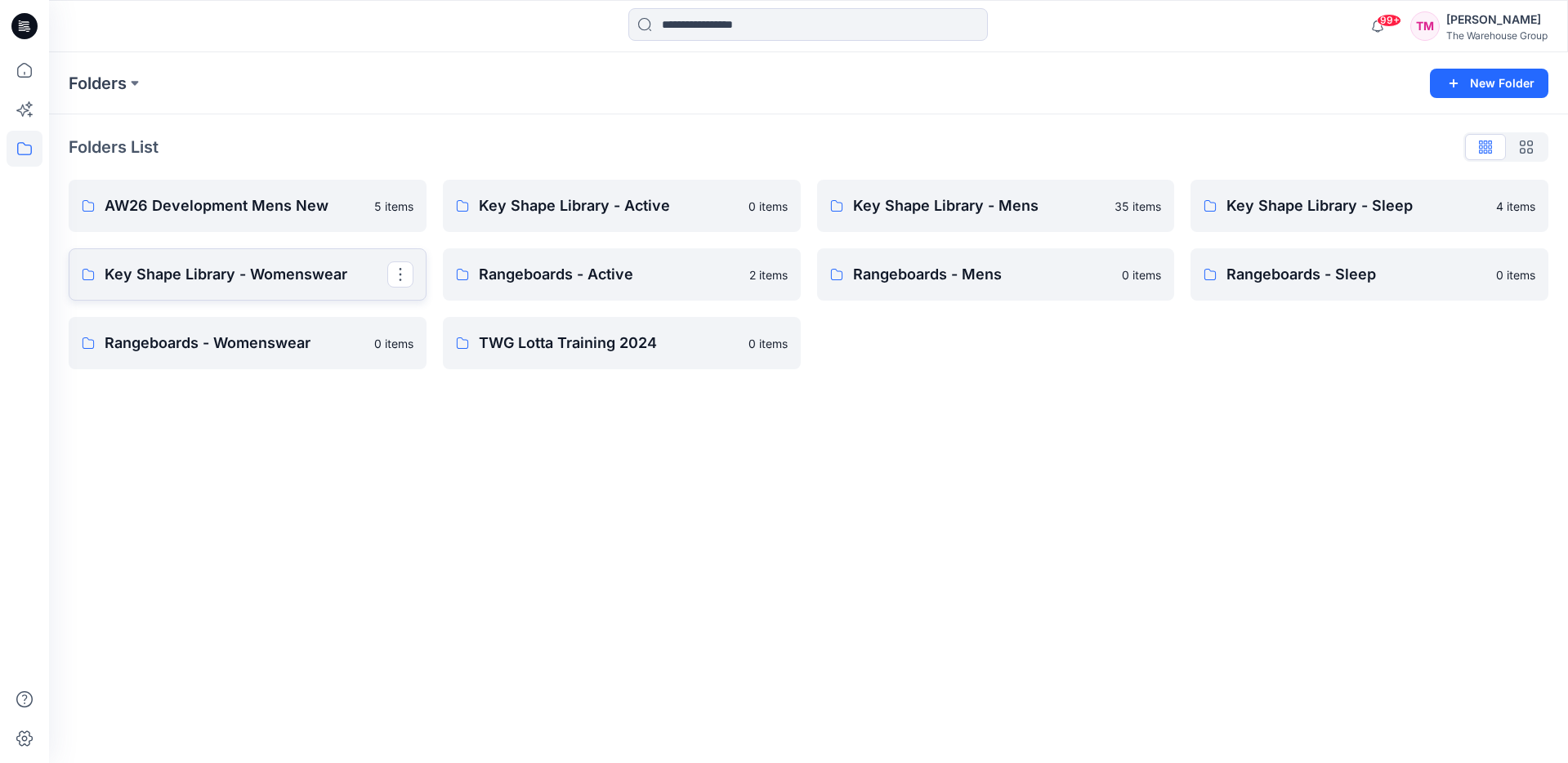
click at [316, 278] on p "Key Shape Library - Womenswear" at bounding box center [246, 274] width 283 height 23
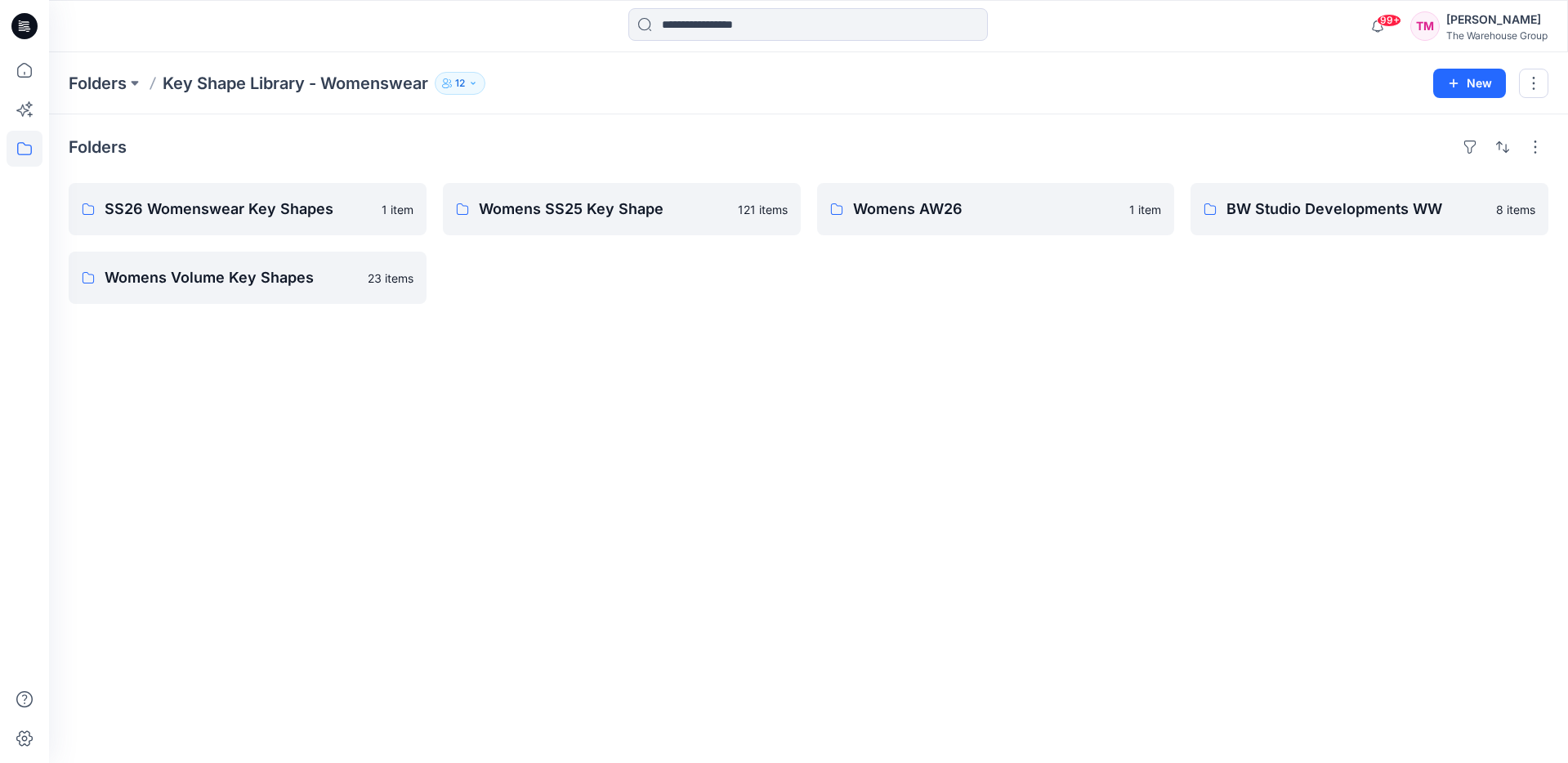
click at [486, 489] on div "Folders SS26 Womenswear Key Shapes 1 item Womens Volume Key Shapes 23 items Wom…" at bounding box center [808, 439] width 1519 height 649
